Goal: Task Accomplishment & Management: Manage account settings

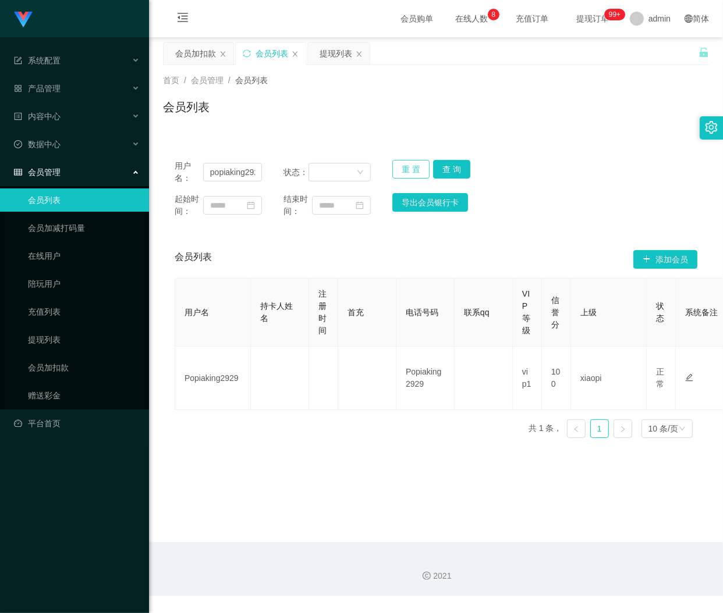
click at [411, 165] on button "重 置" at bounding box center [410, 169] width 37 height 19
click at [417, 170] on div "重 置 查 询" at bounding box center [435, 172] width 87 height 24
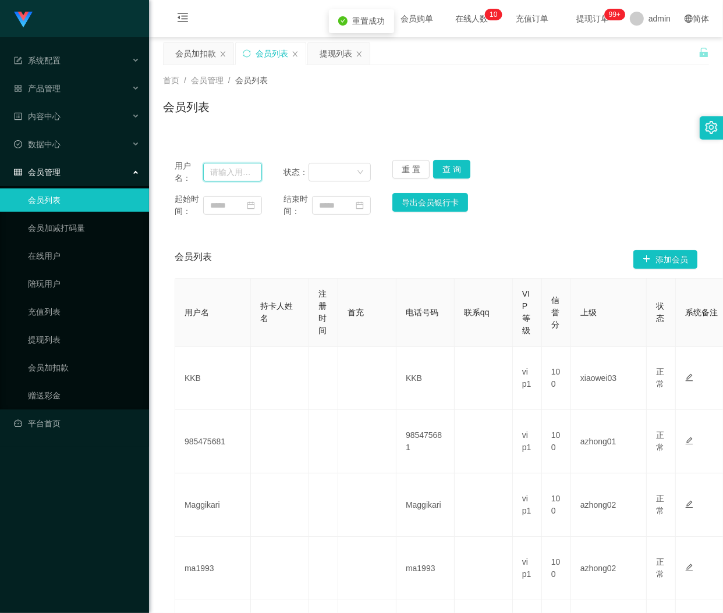
click at [230, 168] on input "text" at bounding box center [232, 172] width 59 height 19
paste input "limkhenghua76"
type input "limkhenghua76"
click at [442, 168] on button "查 询" at bounding box center [451, 169] width 37 height 19
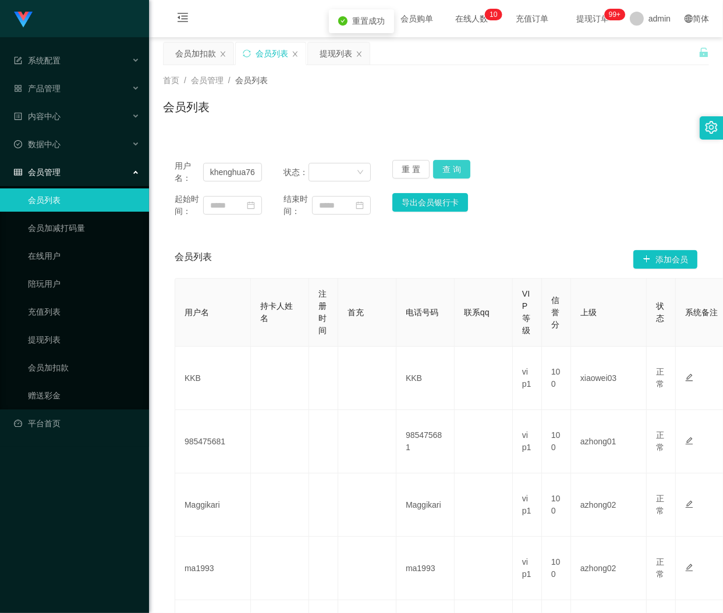
scroll to position [0, 0]
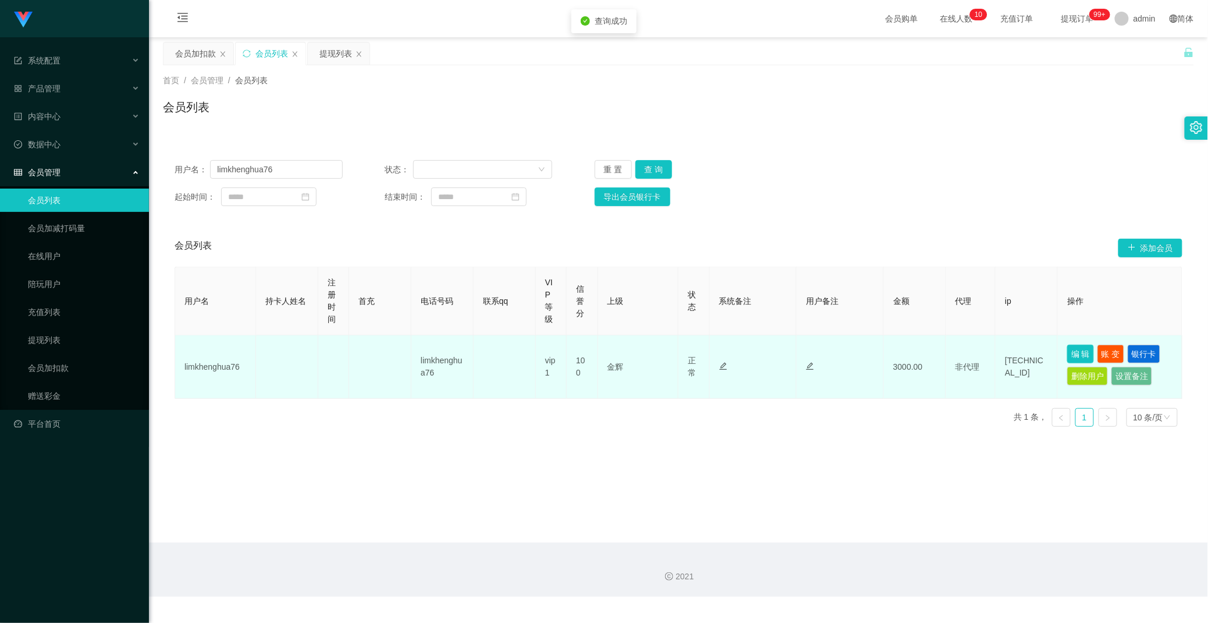
click at [722, 352] on button "编 辑" at bounding box center [1080, 353] width 27 height 19
type input "limkhenghua76"
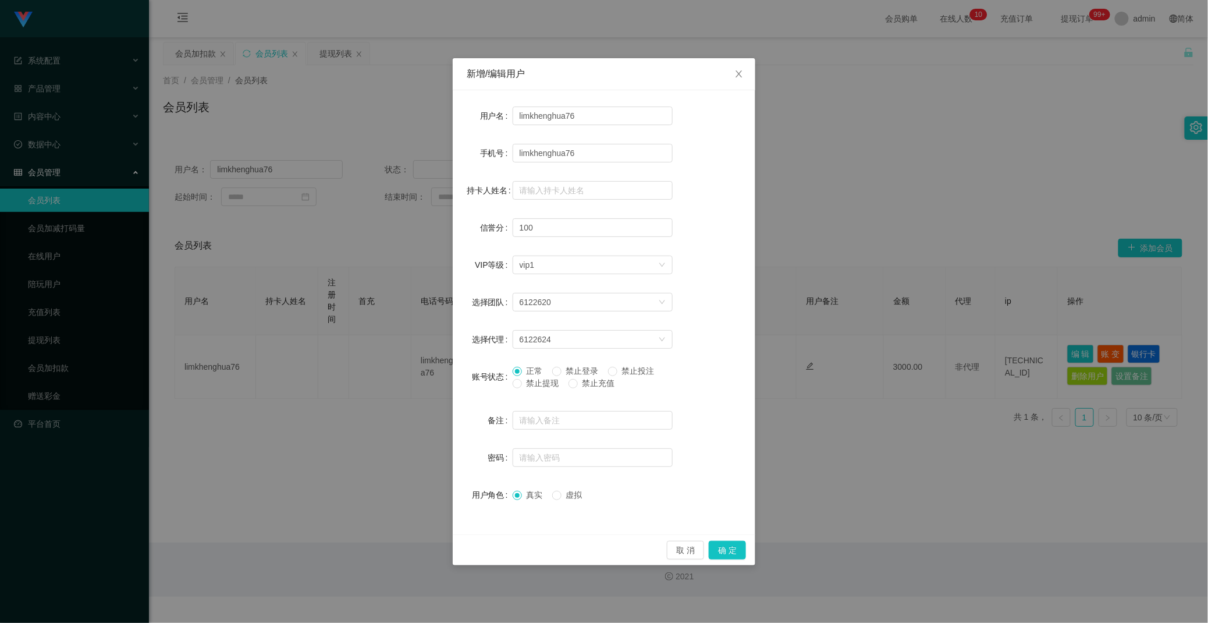
click at [511, 381] on div "账号状态" at bounding box center [490, 376] width 46 height 23
click at [521, 385] on span at bounding box center [517, 383] width 9 height 9
click at [722, 552] on button "确 定" at bounding box center [727, 550] width 37 height 19
